Goal: Information Seeking & Learning: Check status

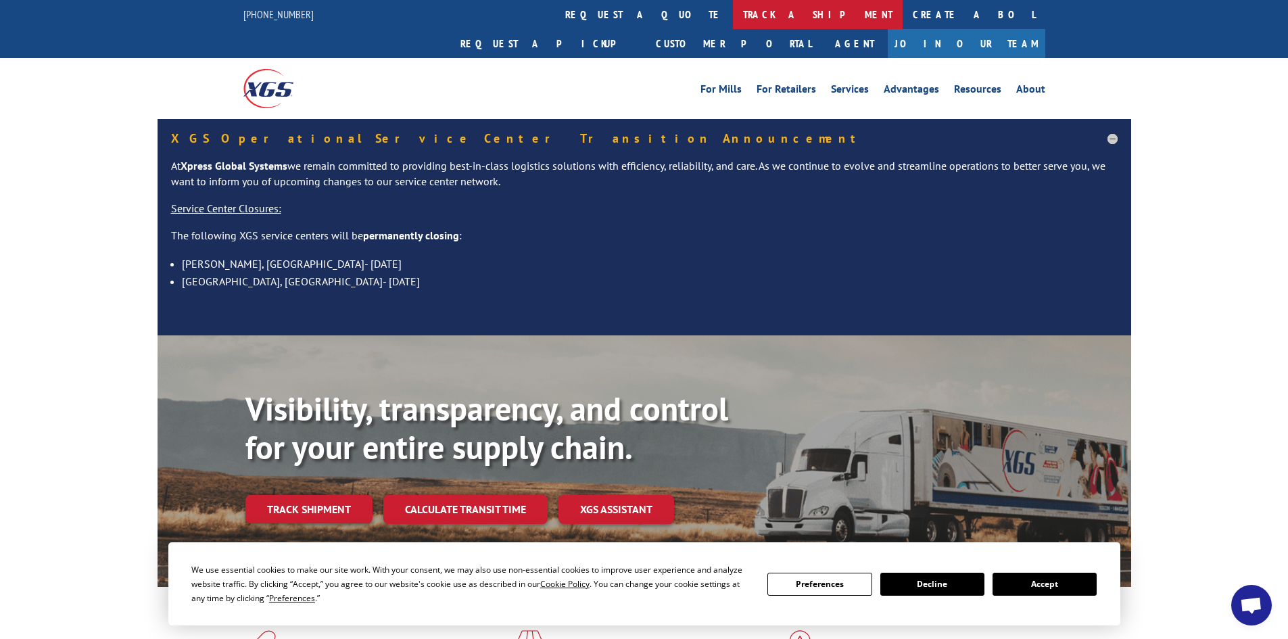
click at [733, 9] on link "track a shipment" at bounding box center [818, 14] width 170 height 29
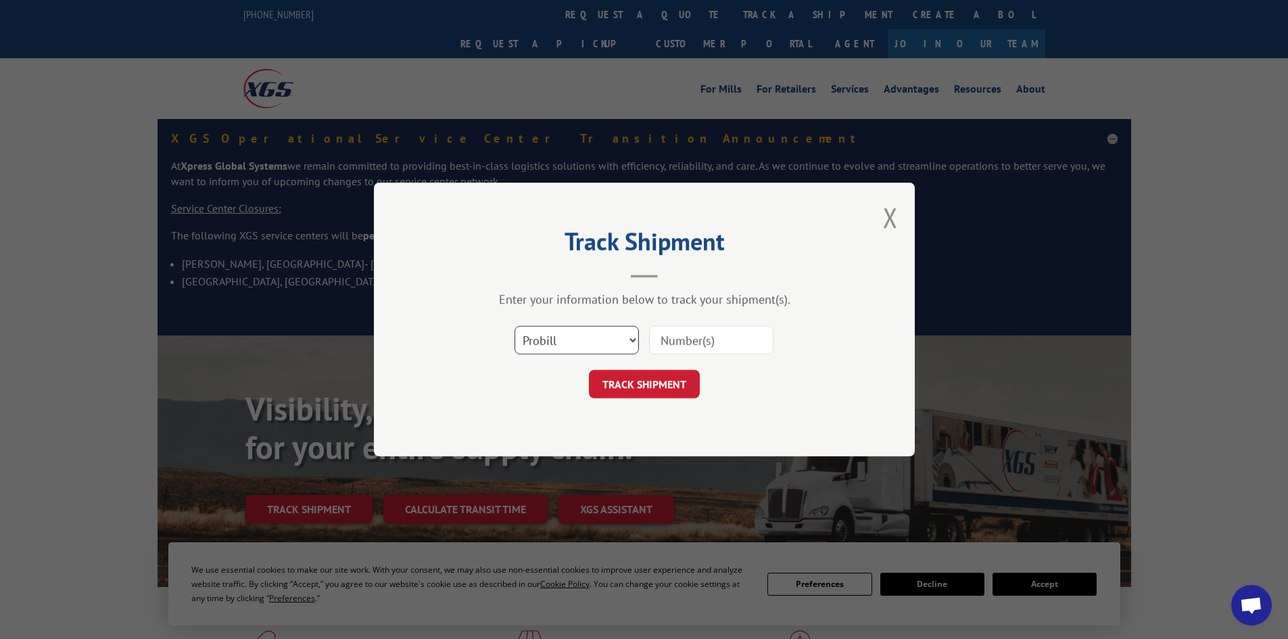
click at [568, 340] on select "Select category... Probill BOL PO" at bounding box center [577, 340] width 124 height 28
select select "bol"
click at [515, 326] on select "Select category... Probill BOL PO" at bounding box center [577, 340] width 124 height 28
click at [690, 344] on input at bounding box center [711, 340] width 124 height 28
paste input "5158061"
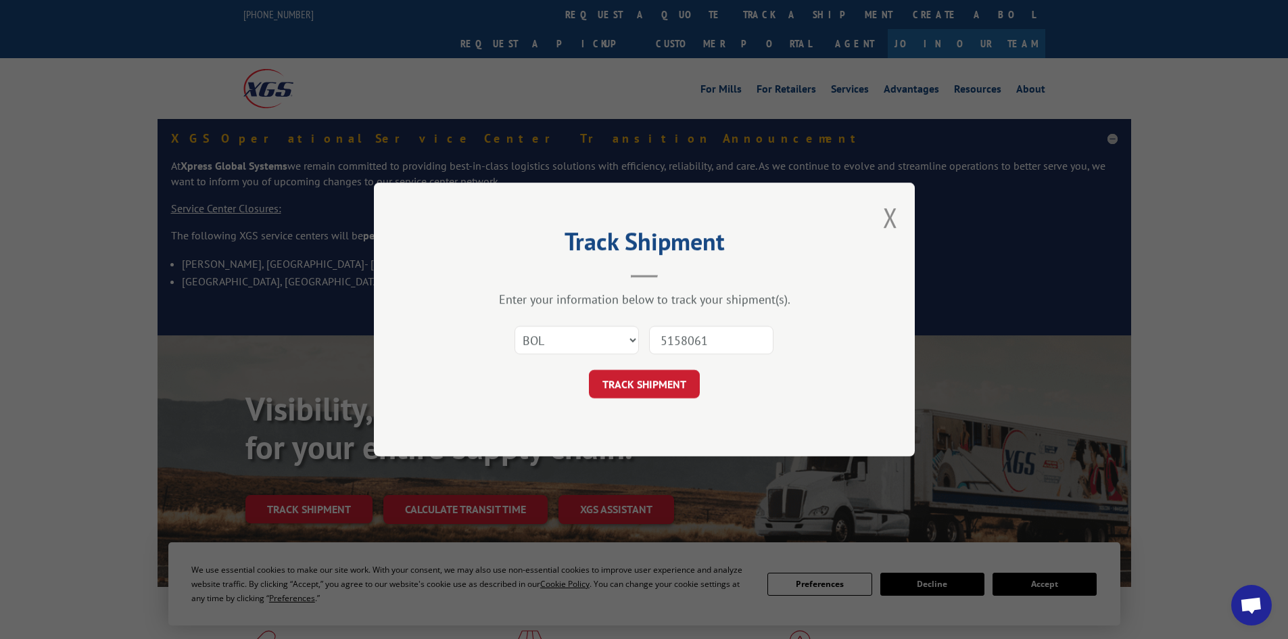
click at [667, 339] on input "5158061" at bounding box center [711, 340] width 124 height 28
type input "5158061"
click at [654, 382] on button "TRACK SHIPMENT" at bounding box center [644, 384] width 111 height 28
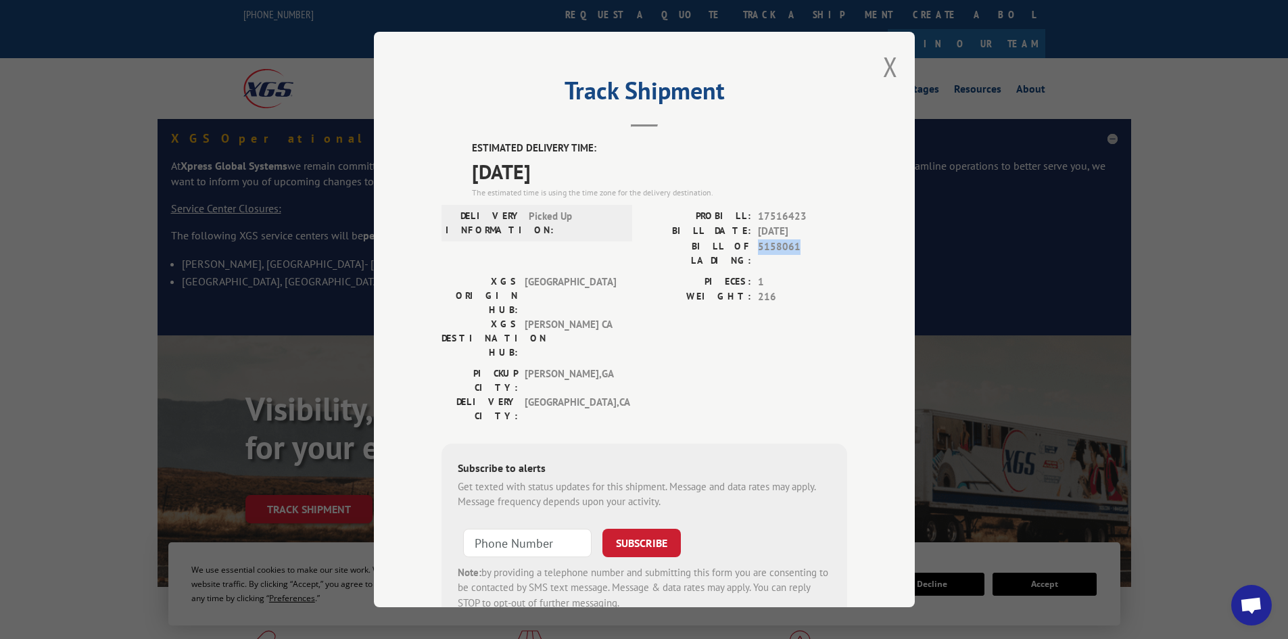
drag, startPoint x: 808, startPoint y: 246, endPoint x: 752, endPoint y: 247, distance: 56.1
click at [752, 247] on div "BILL OF LADING: 5158061" at bounding box center [745, 253] width 203 height 28
copy span "5158061"
click at [886, 67] on button "Close modal" at bounding box center [890, 67] width 15 height 36
